Goal: Information Seeking & Learning: Learn about a topic

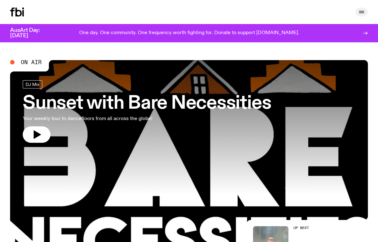
click at [363, 12] on icon "button" at bounding box center [362, 12] width 8 height 8
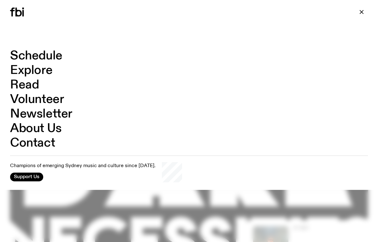
click at [32, 142] on link "Contact" at bounding box center [32, 143] width 45 height 12
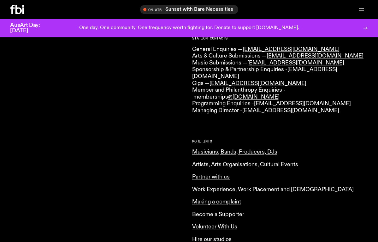
scroll to position [141, 0]
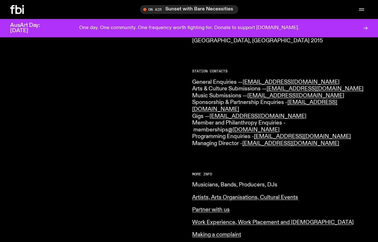
click at [202, 182] on link "Musicians, Bands, Producers, DJs" at bounding box center [234, 185] width 85 height 6
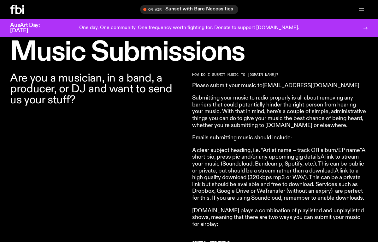
scroll to position [187, 0]
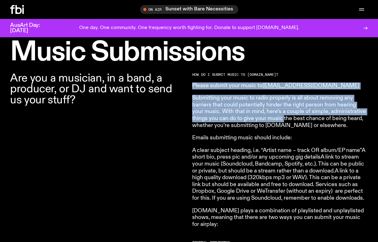
drag, startPoint x: 190, startPoint y: 77, endPoint x: 256, endPoint y: 126, distance: 82.1
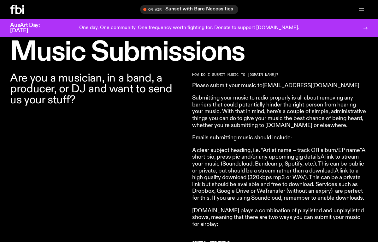
click at [179, 100] on p "Are you a musician, in a band, a producer, or DJ and want to send us your stuff?" at bounding box center [98, 89] width 176 height 33
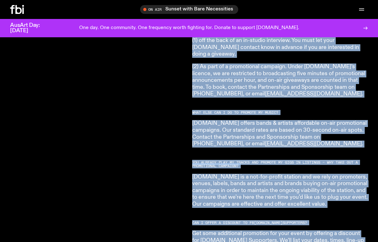
scroll to position [1050, 0]
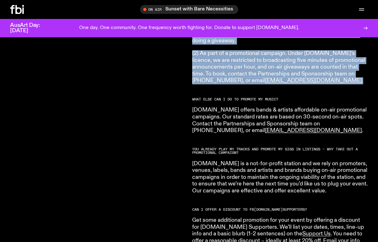
drag, startPoint x: 193, startPoint y: 74, endPoint x: 295, endPoint y: 66, distance: 102.4
copy article "HOW DO I SUBMIT MUSIC TO FBi.radio? Please submit your music to music@fbiradio.…"
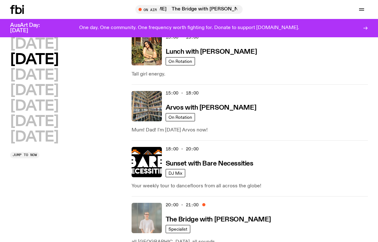
scroll to position [257, 0]
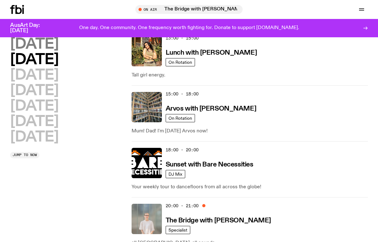
click at [29, 46] on h2 "Monday" at bounding box center [34, 44] width 48 height 14
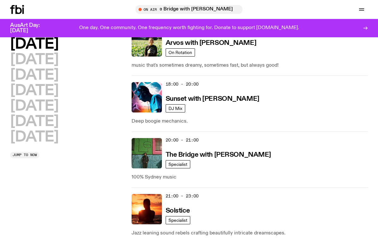
scroll to position [350, 0]
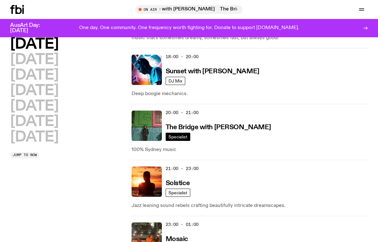
click at [183, 137] on span "Specialist" at bounding box center [178, 136] width 19 height 5
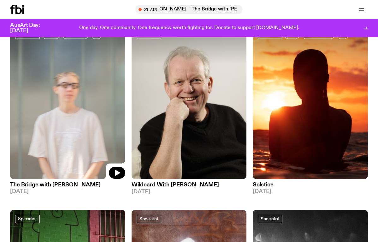
scroll to position [71, 0]
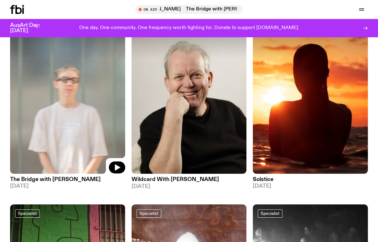
click at [65, 143] on img at bounding box center [67, 97] width 115 height 154
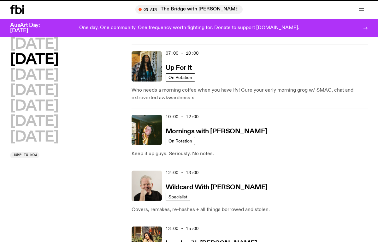
scroll to position [350, 0]
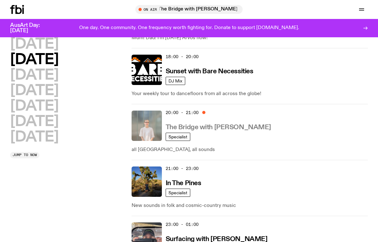
click at [223, 129] on h3 "The Bridge with [PERSON_NAME]" at bounding box center [219, 127] width 106 height 7
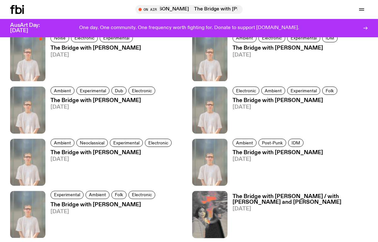
scroll to position [368, 0]
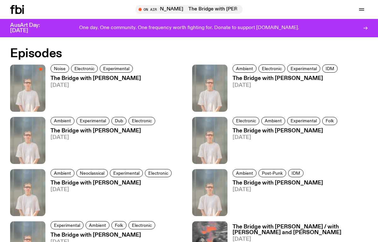
click at [116, 185] on h3 "The Bridge with [PERSON_NAME]" at bounding box center [112, 182] width 123 height 5
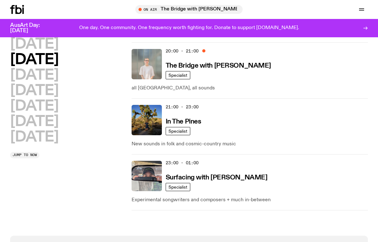
scroll to position [325, 0]
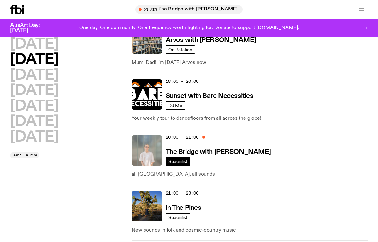
click at [186, 159] on span "Specialist" at bounding box center [178, 161] width 19 height 5
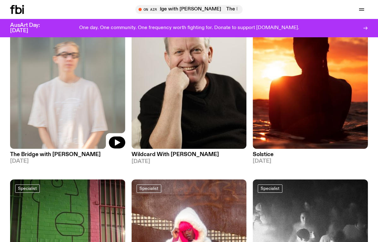
scroll to position [101, 0]
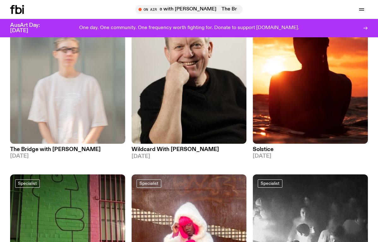
click at [43, 151] on h3 "The Bridge with [PERSON_NAME]" at bounding box center [67, 149] width 115 height 5
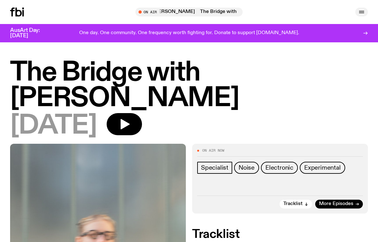
click at [360, 12] on icon "button" at bounding box center [362, 12] width 8 height 8
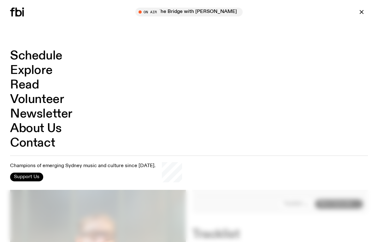
click at [25, 176] on span "Support Us" at bounding box center [27, 177] width 26 height 6
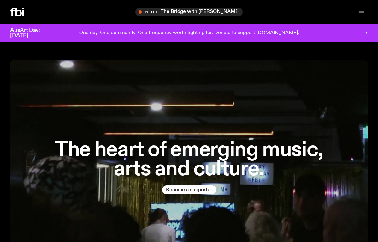
click at [179, 191] on button "Become a supporter" at bounding box center [189, 189] width 54 height 9
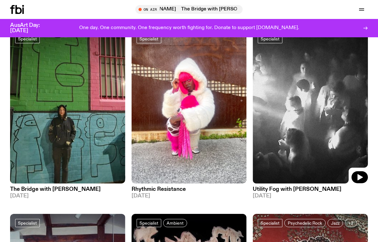
scroll to position [246, 0]
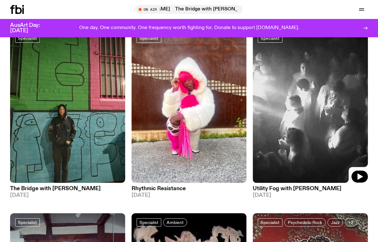
click at [297, 151] on img at bounding box center [310, 106] width 115 height 154
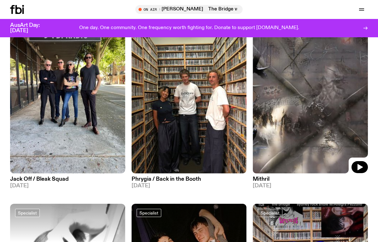
scroll to position [630, 0]
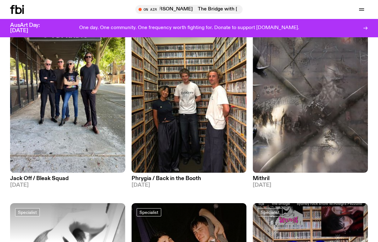
click at [265, 176] on h3 "Mithril" at bounding box center [310, 178] width 115 height 5
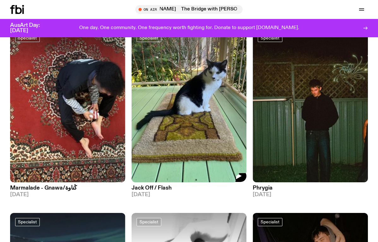
scroll to position [1742, 0]
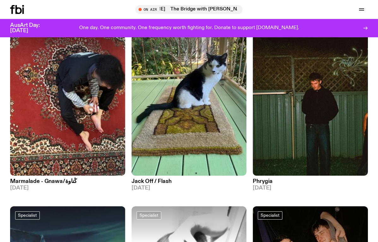
click at [143, 179] on h3 "Jack Off / Flash" at bounding box center [189, 181] width 115 height 5
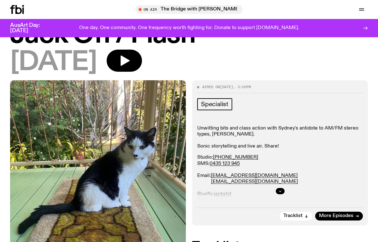
scroll to position [33, 0]
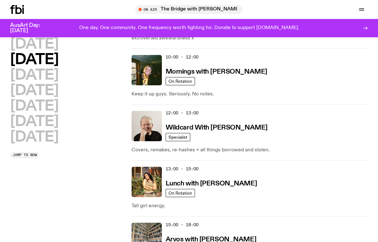
scroll to position [127, 0]
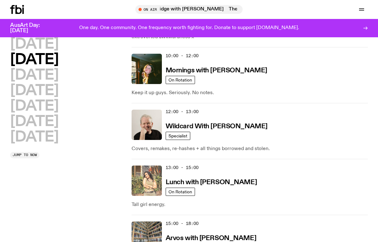
click at [149, 180] on img at bounding box center [147, 181] width 30 height 30
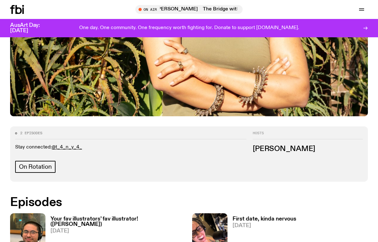
scroll to position [240, 0]
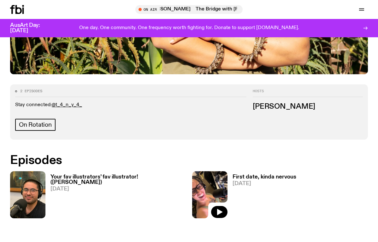
click at [215, 171] on img at bounding box center [209, 194] width 35 height 47
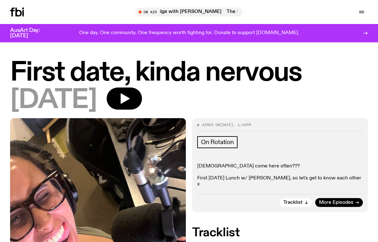
click at [76, 201] on img at bounding box center [98, 235] width 176 height 234
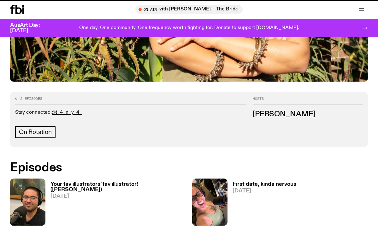
scroll to position [235, 0]
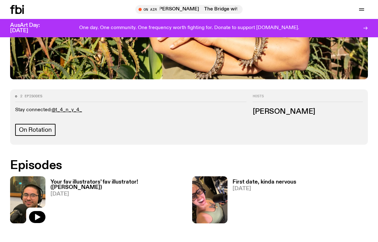
click at [31, 176] on img at bounding box center [27, 199] width 35 height 47
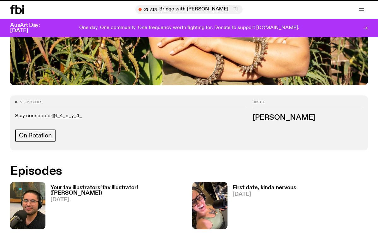
scroll to position [230, 0]
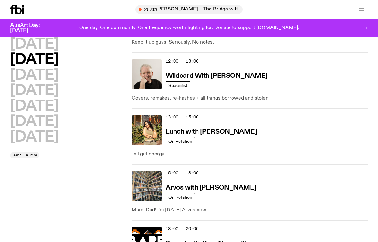
scroll to position [178, 0]
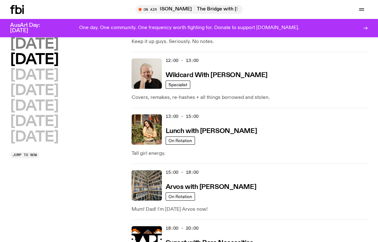
click at [42, 42] on h2 "[DATE]" at bounding box center [34, 44] width 48 height 14
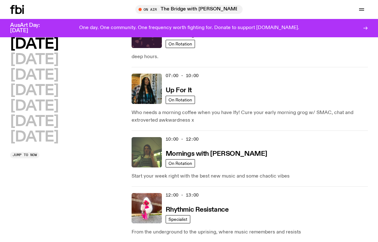
scroll to position [45, 0]
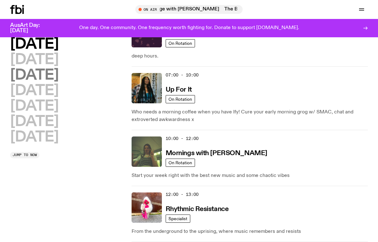
click at [54, 71] on h2 "[DATE]" at bounding box center [34, 75] width 48 height 14
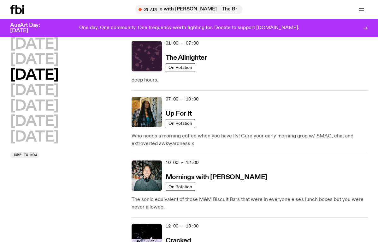
scroll to position [18, 0]
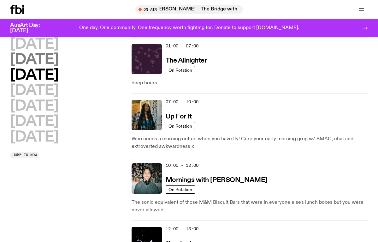
click at [51, 63] on h2 "[DATE]" at bounding box center [34, 60] width 48 height 14
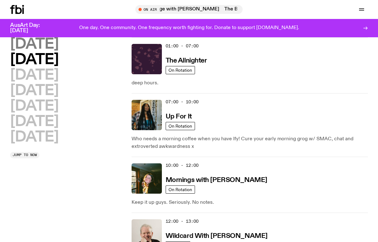
click at [58, 47] on h2 "[DATE]" at bounding box center [34, 44] width 48 height 14
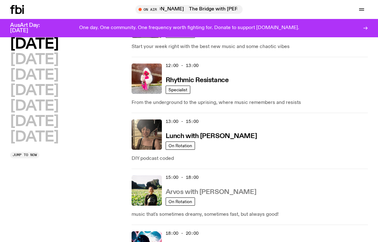
scroll to position [179, 0]
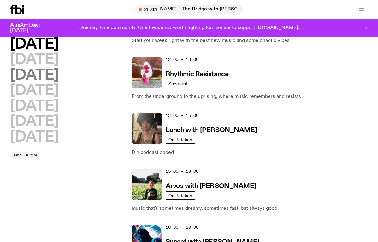
click at [39, 76] on h2 "[DATE]" at bounding box center [34, 75] width 48 height 14
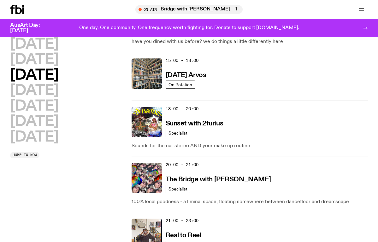
scroll to position [298, 0]
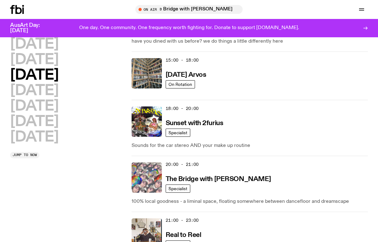
click at [146, 178] on img at bounding box center [147, 177] width 30 height 30
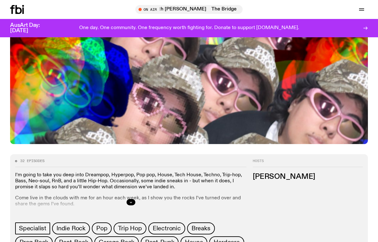
scroll to position [176, 0]
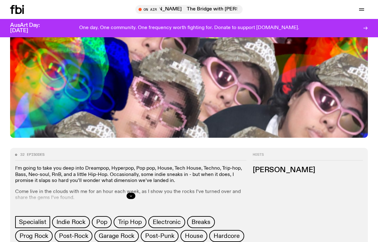
click at [130, 194] on icon "button" at bounding box center [131, 196] width 4 height 4
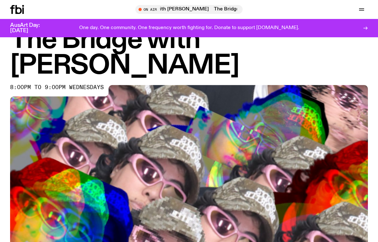
scroll to position [0, 0]
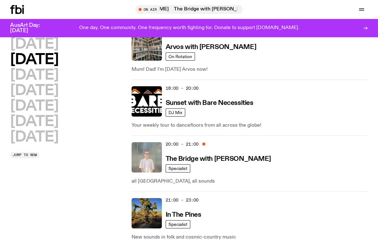
scroll to position [322, 0]
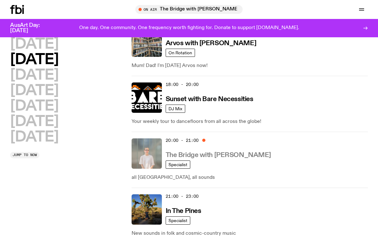
click at [198, 155] on h3 "The Bridge with [PERSON_NAME]" at bounding box center [219, 155] width 106 height 7
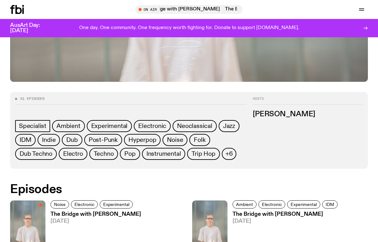
scroll to position [232, 0]
click at [250, 215] on h3 "The Bridge with [PERSON_NAME]" at bounding box center [286, 214] width 107 height 5
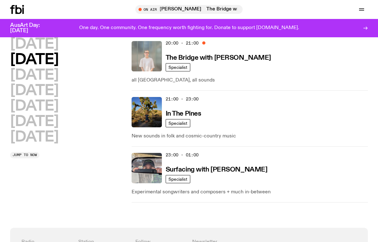
scroll to position [425, 0]
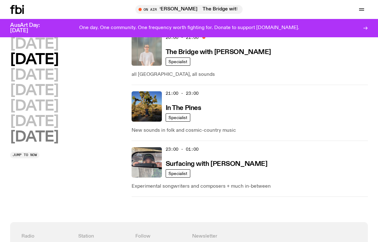
click at [49, 137] on h2 "[DATE]" at bounding box center [34, 137] width 48 height 14
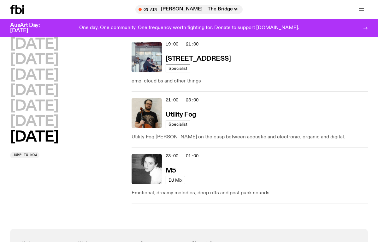
scroll to position [595, 0]
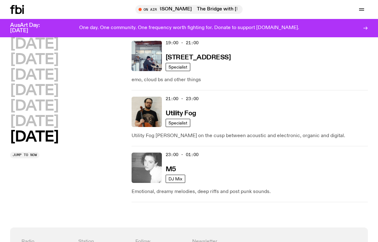
click at [153, 168] on img at bounding box center [147, 168] width 30 height 30
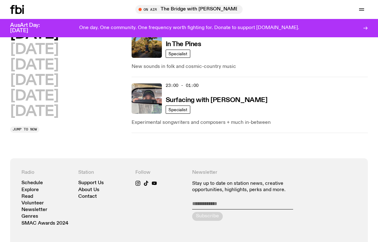
scroll to position [491, 0]
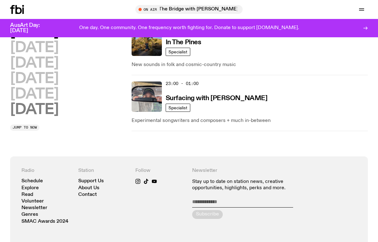
click at [38, 109] on h2 "[DATE]" at bounding box center [34, 110] width 48 height 14
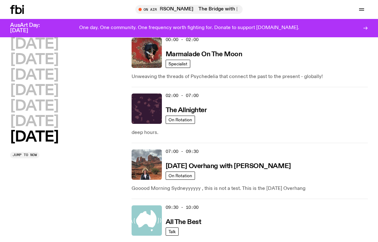
scroll to position [24, 0]
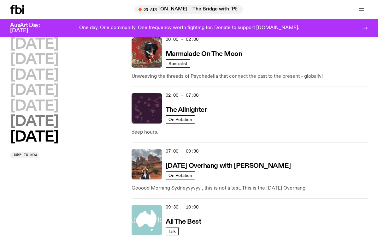
click at [58, 120] on h2 "[DATE]" at bounding box center [34, 122] width 48 height 14
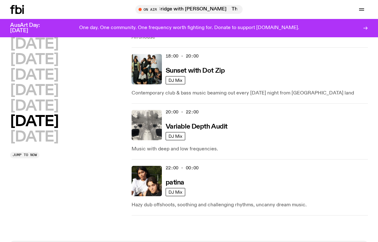
scroll to position [522, 0]
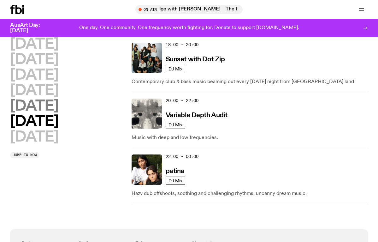
click at [47, 104] on h2 "[DATE]" at bounding box center [34, 106] width 48 height 14
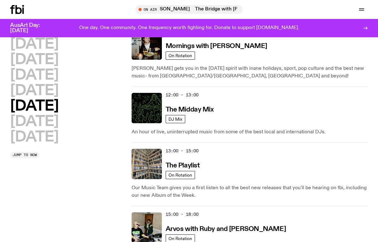
scroll to position [152, 0]
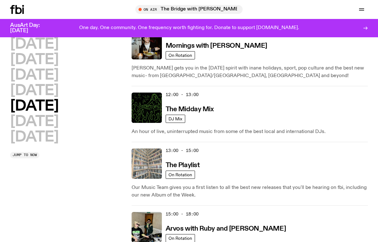
click at [152, 166] on img at bounding box center [147, 163] width 30 height 30
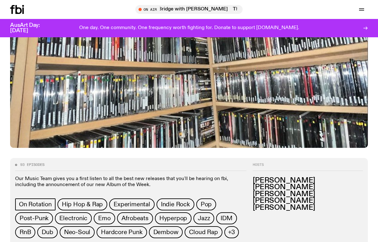
scroll to position [227, 0]
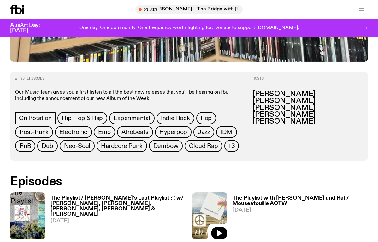
click at [216, 201] on img at bounding box center [209, 215] width 35 height 47
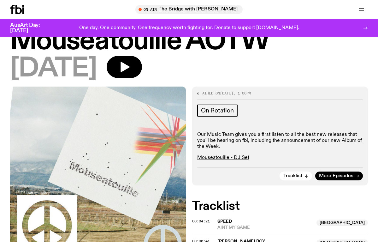
scroll to position [40, 0]
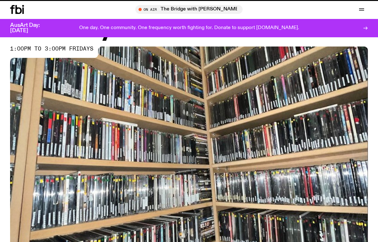
scroll to position [227, 0]
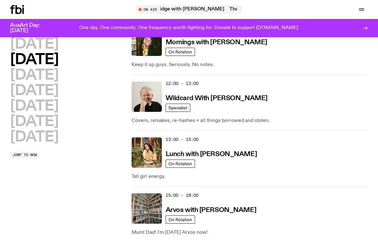
scroll to position [160, 0]
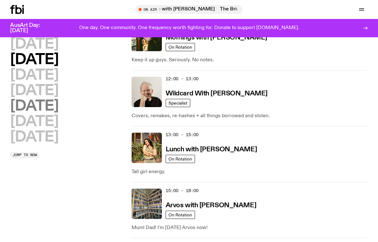
click at [41, 103] on h2 "[DATE]" at bounding box center [34, 106] width 48 height 14
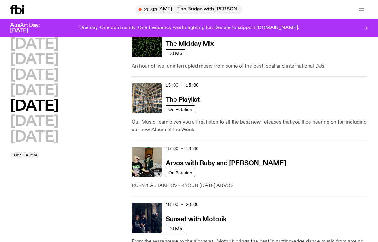
scroll to position [248, 0]
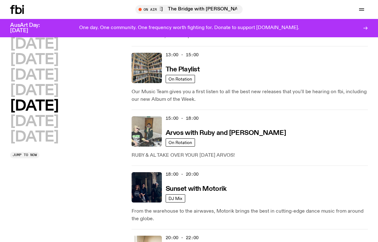
click at [155, 136] on img at bounding box center [147, 131] width 30 height 30
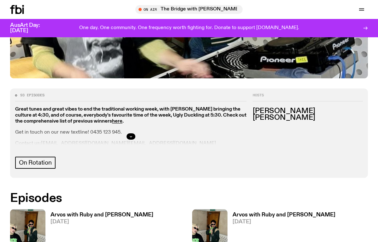
scroll to position [270, 0]
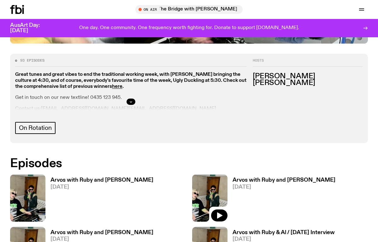
click at [220, 174] on img at bounding box center [209, 197] width 35 height 47
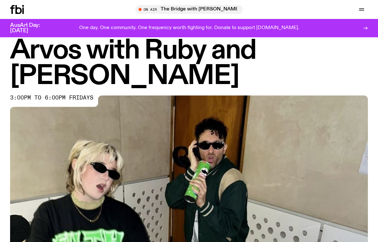
scroll to position [16, 0]
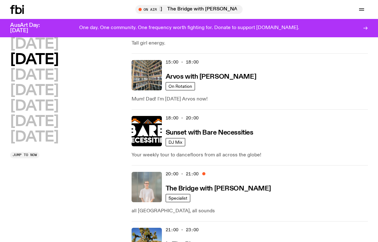
scroll to position [300, 0]
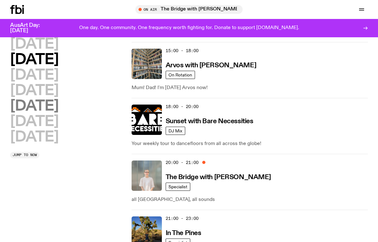
click at [33, 101] on h2 "[DATE]" at bounding box center [34, 106] width 48 height 14
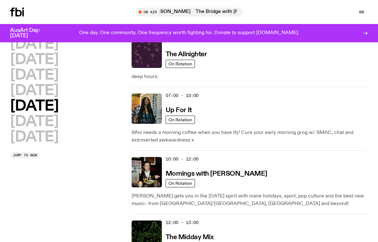
scroll to position [0, 0]
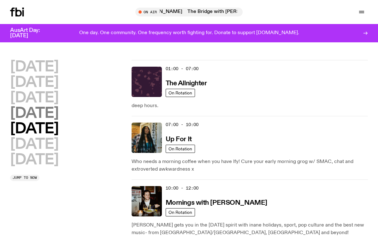
click at [28, 116] on h2 "[DATE]" at bounding box center [34, 113] width 48 height 14
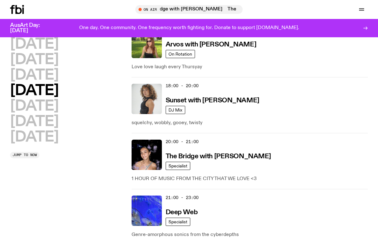
scroll to position [329, 0]
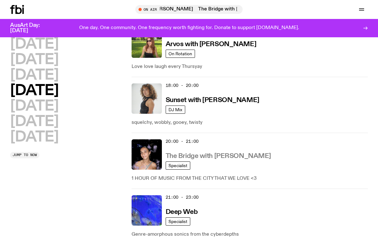
click at [184, 153] on h3 "The Bridge with Kez Finn" at bounding box center [219, 156] width 106 height 7
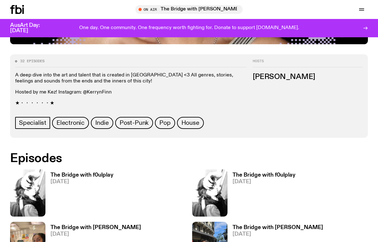
scroll to position [280, 0]
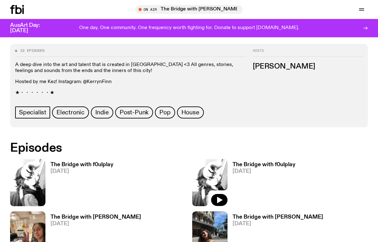
click at [220, 159] on img at bounding box center [209, 182] width 35 height 47
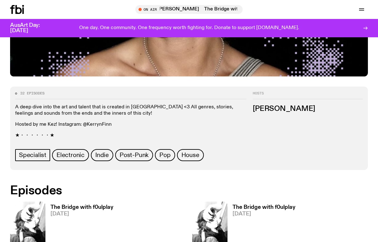
scroll to position [205, 0]
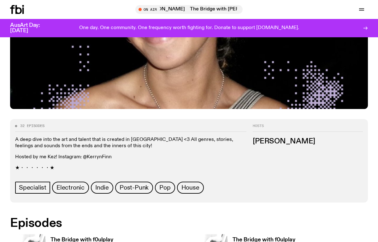
click at [36, 165] on p "★・・・・・・★" at bounding box center [131, 168] width 232 height 6
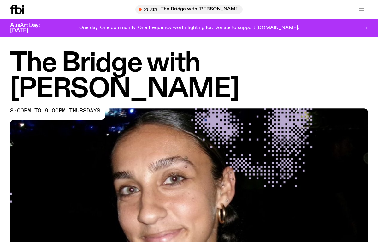
scroll to position [0, 0]
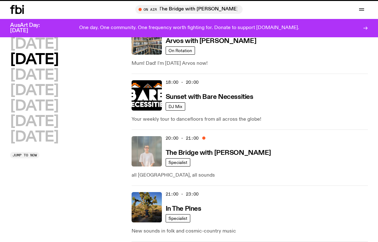
scroll to position [324, 0]
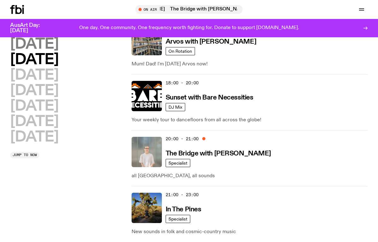
click at [45, 40] on h2 "[DATE]" at bounding box center [34, 44] width 48 height 14
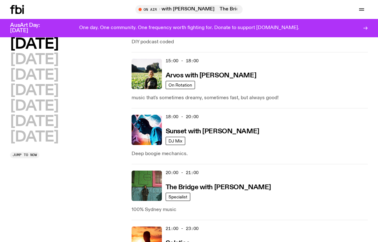
scroll to position [290, 0]
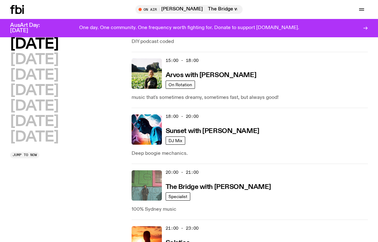
click at [151, 189] on img at bounding box center [147, 185] width 30 height 30
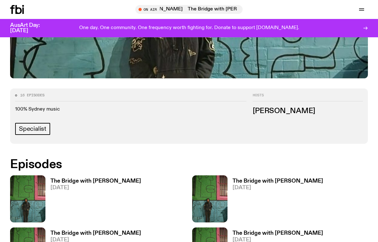
scroll to position [236, 0]
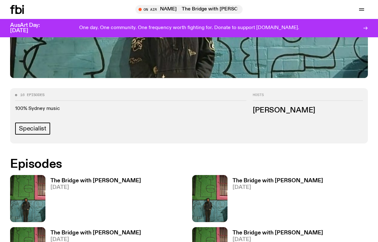
click at [223, 203] on img at bounding box center [209, 198] width 35 height 47
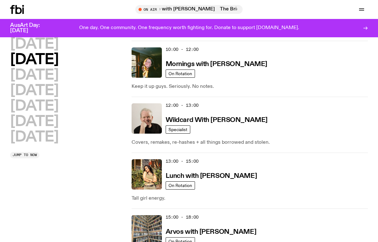
scroll to position [133, 0]
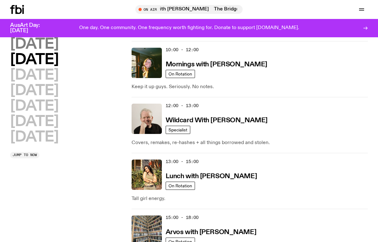
click at [42, 44] on h2 "[DATE]" at bounding box center [34, 44] width 48 height 14
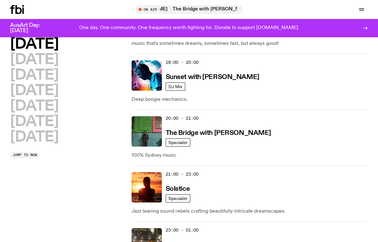
scroll to position [239, 0]
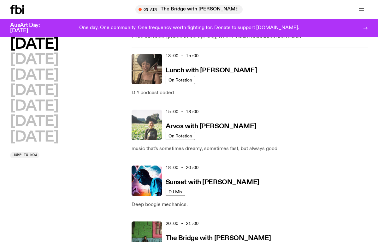
click at [157, 125] on img at bounding box center [147, 125] width 30 height 30
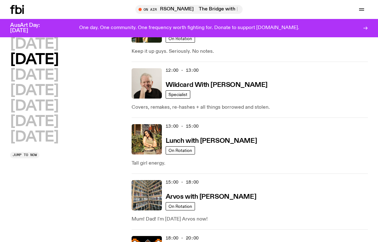
scroll to position [136, 0]
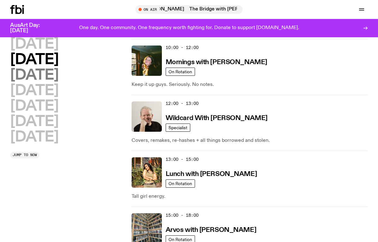
click at [46, 78] on h2 "[DATE]" at bounding box center [34, 75] width 48 height 14
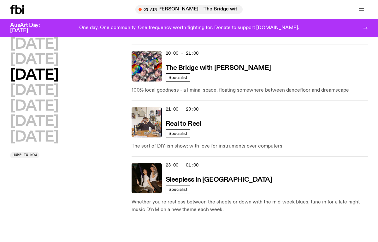
scroll to position [411, 0]
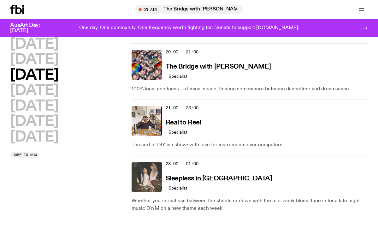
click at [153, 174] on img at bounding box center [147, 177] width 30 height 30
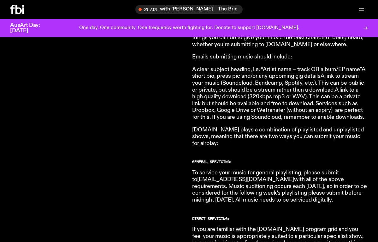
scroll to position [268, 0]
click at [317, 194] on p "To service your music for general playlisting, please submit to [EMAIL_ADDRESS]…" at bounding box center [280, 187] width 176 height 34
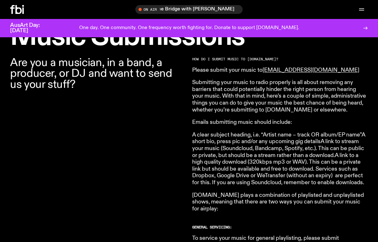
scroll to position [168, 0]
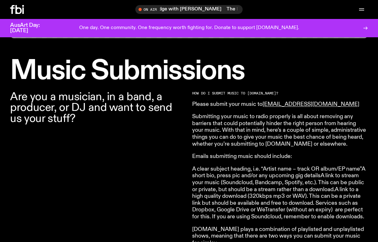
copy div "Lor ips. Dol sitametco. Adi elitseddo eiusm temporin utl. Etdolo ma aliquae adm…"
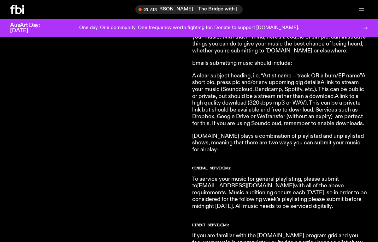
scroll to position [262, 0]
copy div "Lor ips. Dol sitametco. Adi elitseddo eiusm temporin utl. Etdolo ma aliquae adm…"
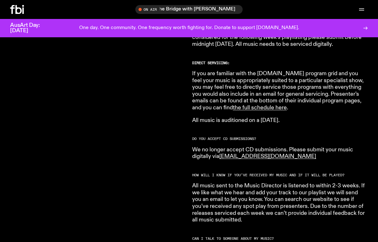
scroll to position [449, 0]
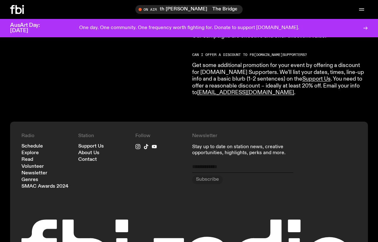
scroll to position [1198, 0]
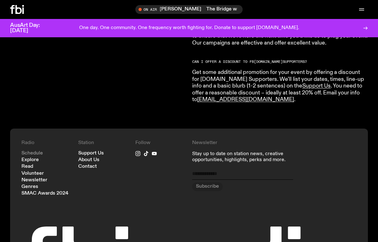
click at [32, 151] on link "Schedule" at bounding box center [31, 153] width 21 height 5
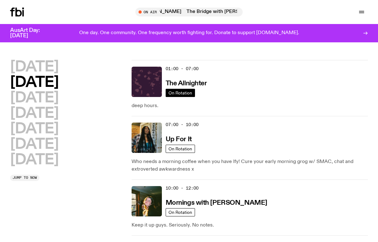
click at [184, 95] on span "On Rotation" at bounding box center [181, 92] width 24 height 5
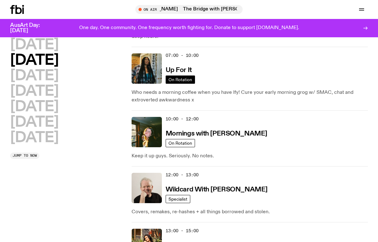
scroll to position [64, 0]
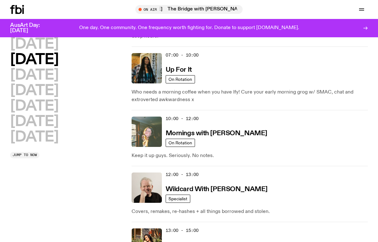
click at [156, 132] on img at bounding box center [147, 132] width 30 height 30
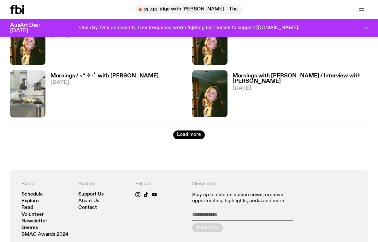
scroll to position [1146, 0]
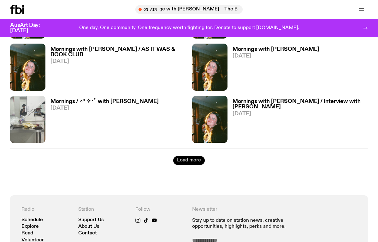
click at [199, 156] on button "Load more" at bounding box center [189, 160] width 32 height 9
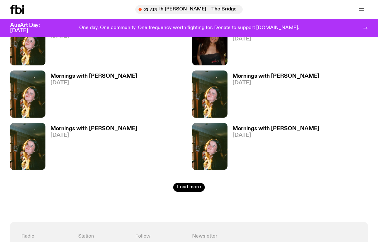
scroll to position [1987, 0]
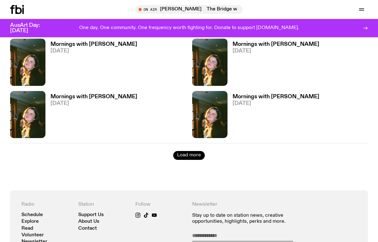
click at [193, 151] on button "Load more" at bounding box center [189, 155] width 32 height 9
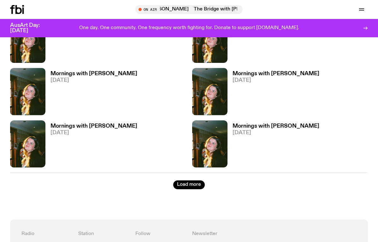
scroll to position [2793, 0]
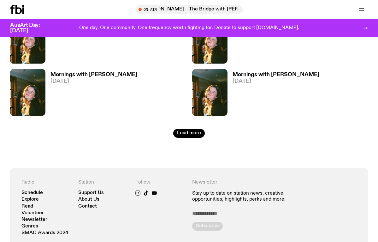
click at [191, 129] on button "Load more" at bounding box center [189, 133] width 32 height 9
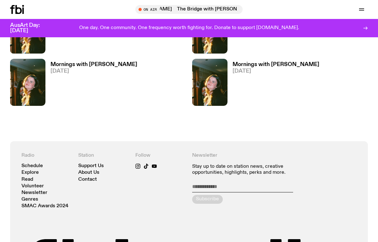
scroll to position [2697, 0]
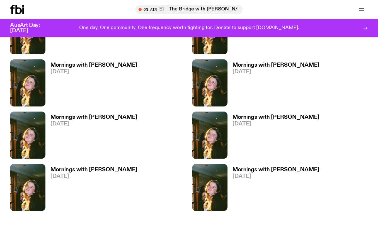
click at [258, 167] on h3 "Mornings with [PERSON_NAME]" at bounding box center [276, 169] width 87 height 5
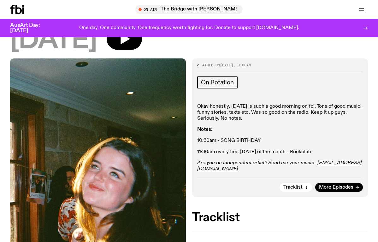
scroll to position [85, 0]
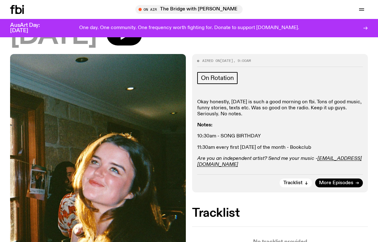
click at [247, 156] on p "Are you an independent artist? Send me your music - [PERSON_NAME][EMAIL_ADDRESS…" at bounding box center [280, 162] width 166 height 12
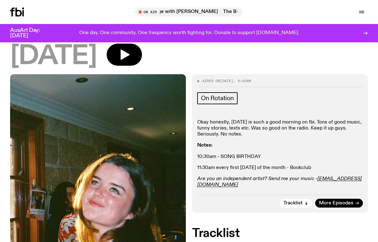
scroll to position [0, 0]
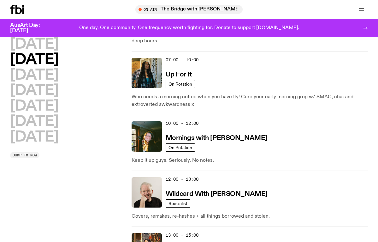
scroll to position [59, 0]
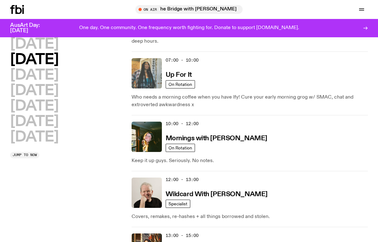
click at [141, 72] on img at bounding box center [147, 73] width 30 height 30
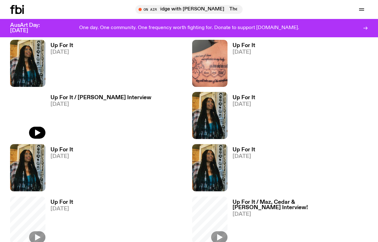
scroll to position [377, 0]
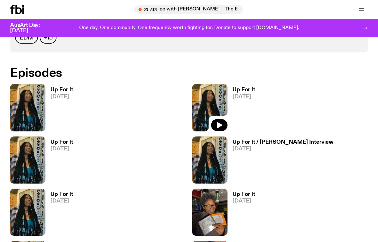
click at [223, 100] on img at bounding box center [209, 107] width 35 height 47
